Goal: Information Seeking & Learning: Compare options

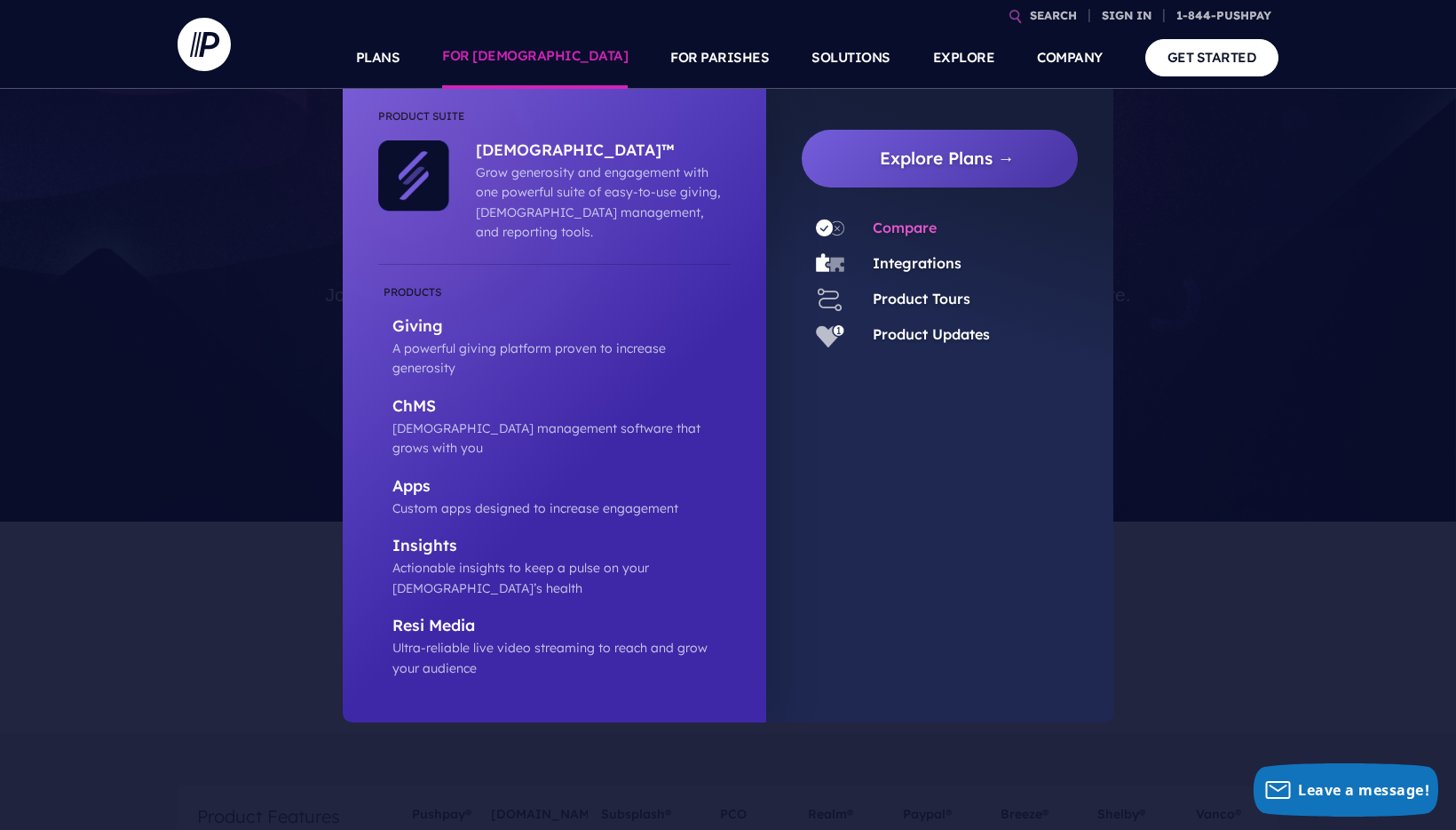
click at [906, 224] on link "Compare" at bounding box center [904, 228] width 64 height 18
